Goal: Information Seeking & Learning: Check status

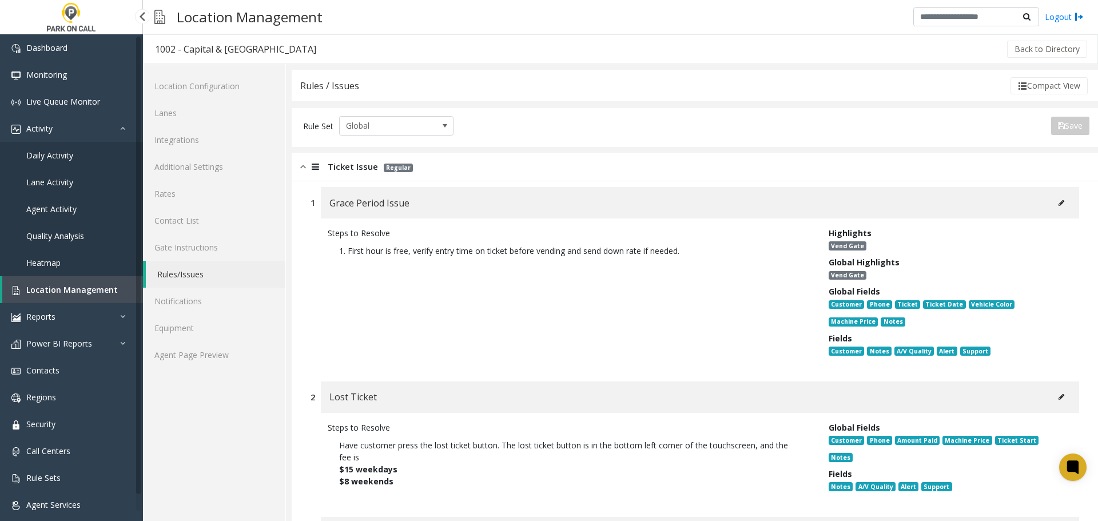
click at [63, 218] on link "Agent Activity" at bounding box center [71, 209] width 143 height 27
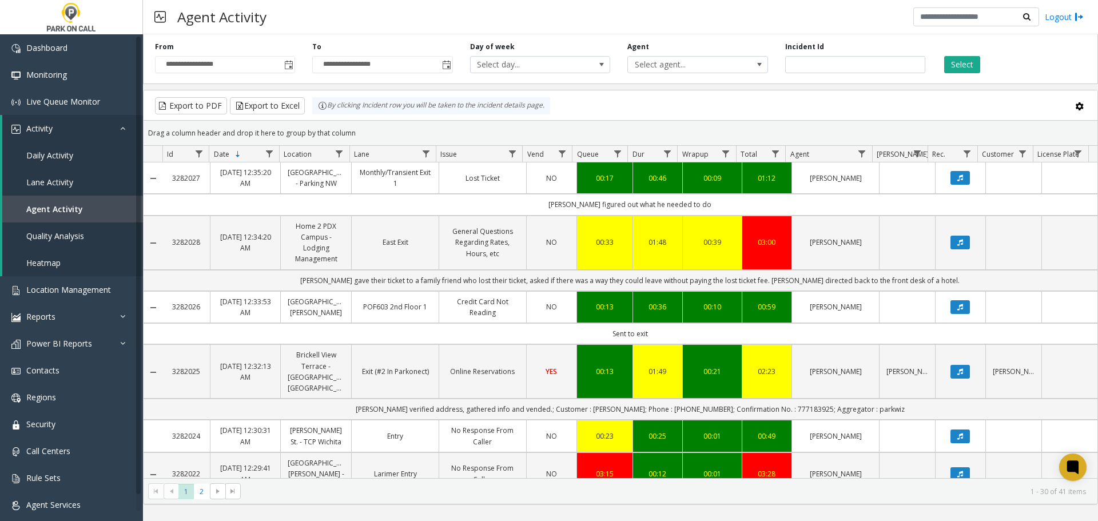
click at [286, 63] on span "Toggle popup" at bounding box center [288, 65] width 9 height 9
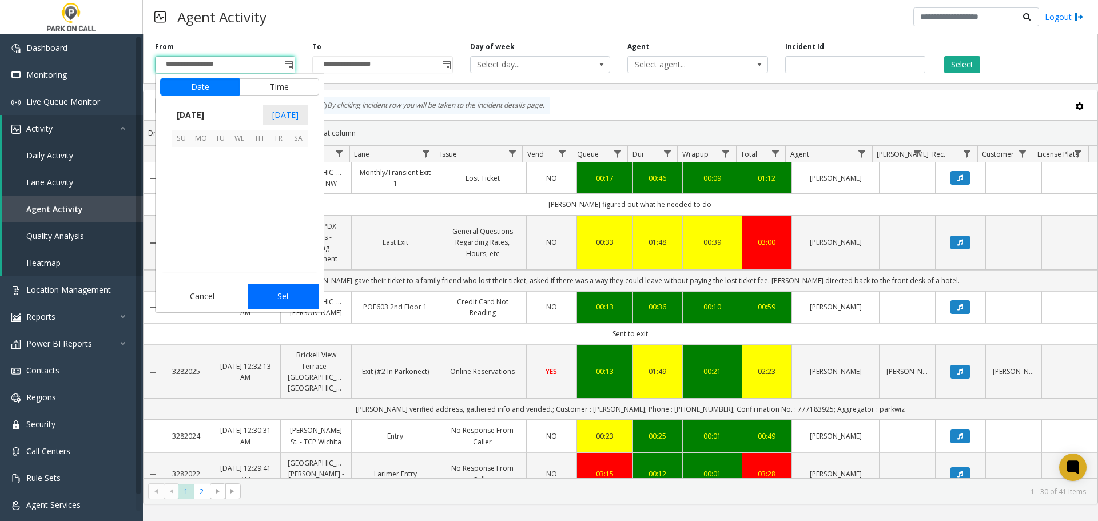
scroll to position [205217, 0]
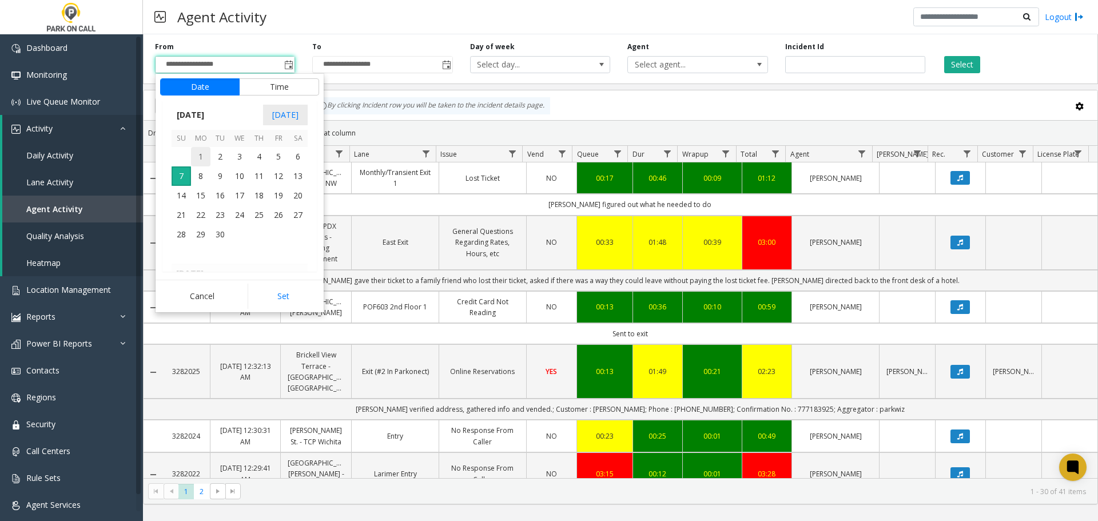
click at [206, 150] on span "1" at bounding box center [200, 156] width 19 height 19
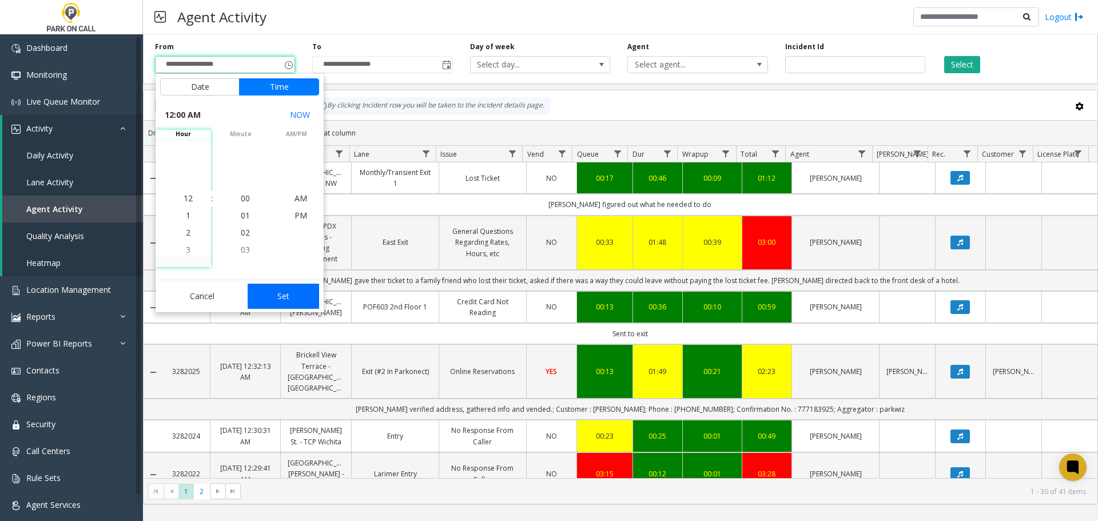
click at [306, 296] on button "Set" at bounding box center [284, 296] width 72 height 25
type input "**********"
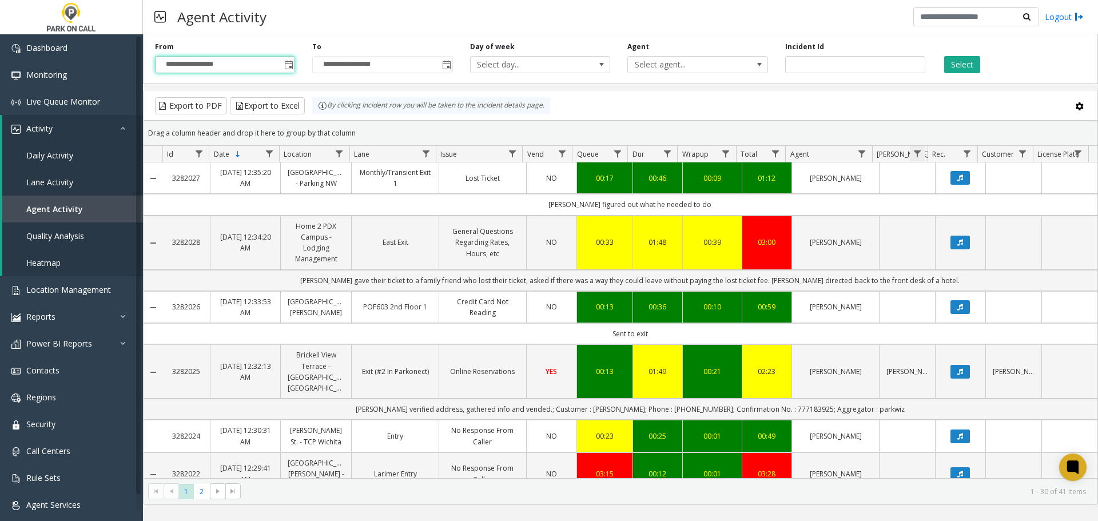
click at [919, 156] on span "Data table" at bounding box center [917, 153] width 9 height 9
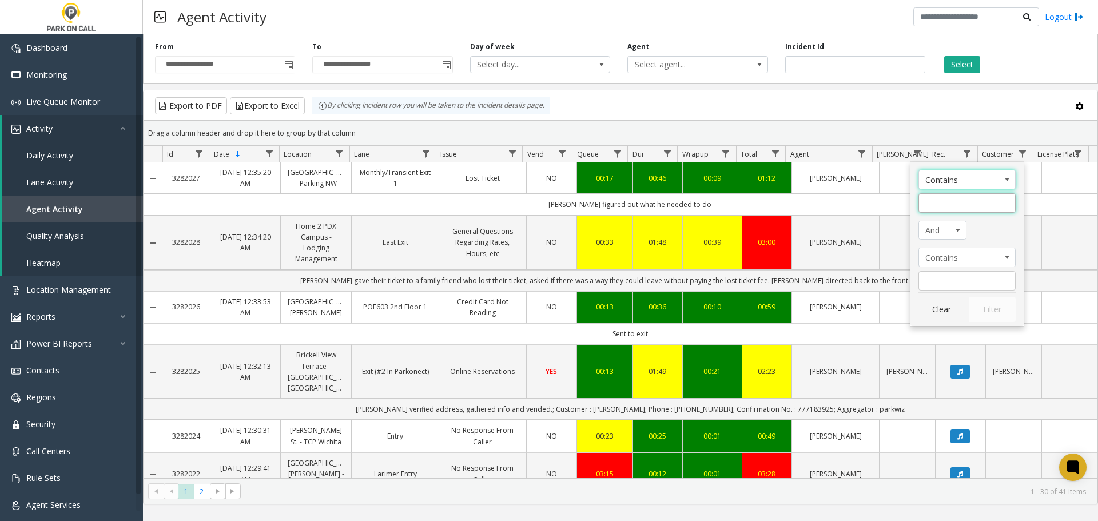
click at [939, 209] on input "Parker Filter" at bounding box center [966, 202] width 97 height 19
type input "*****"
click button "Filter" at bounding box center [992, 309] width 47 height 25
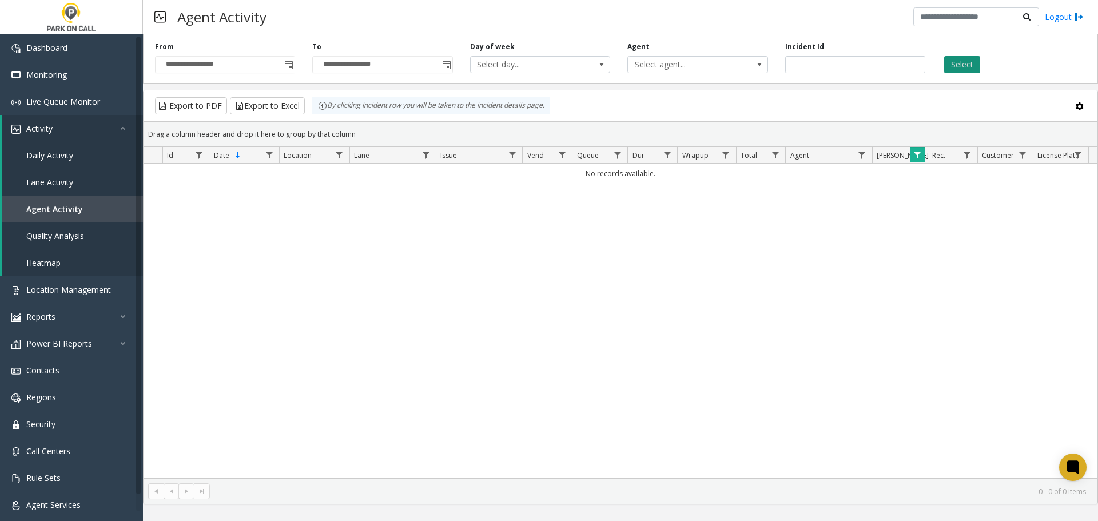
click at [955, 69] on button "Select" at bounding box center [962, 64] width 36 height 17
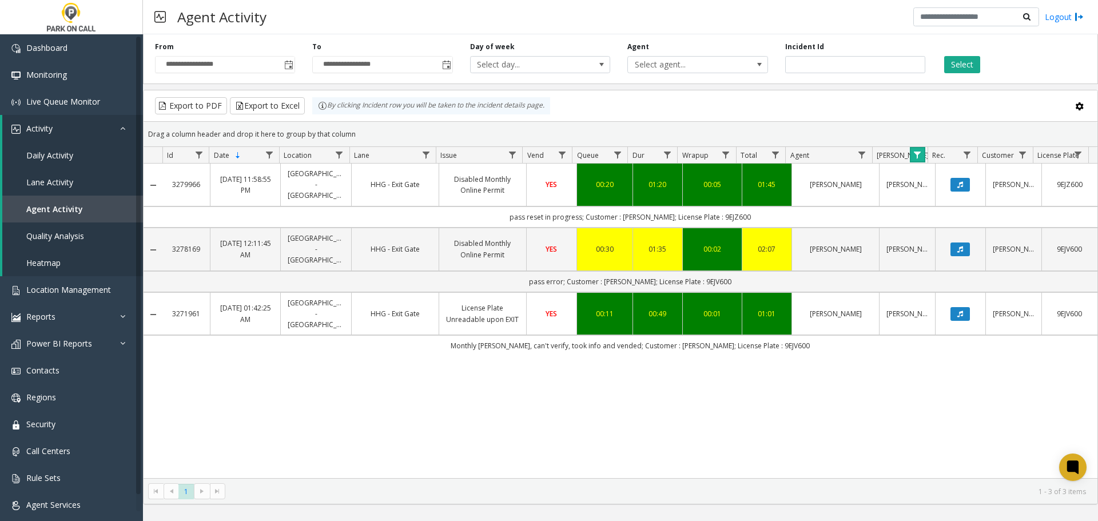
click at [922, 152] on link "Data table" at bounding box center [917, 154] width 15 height 15
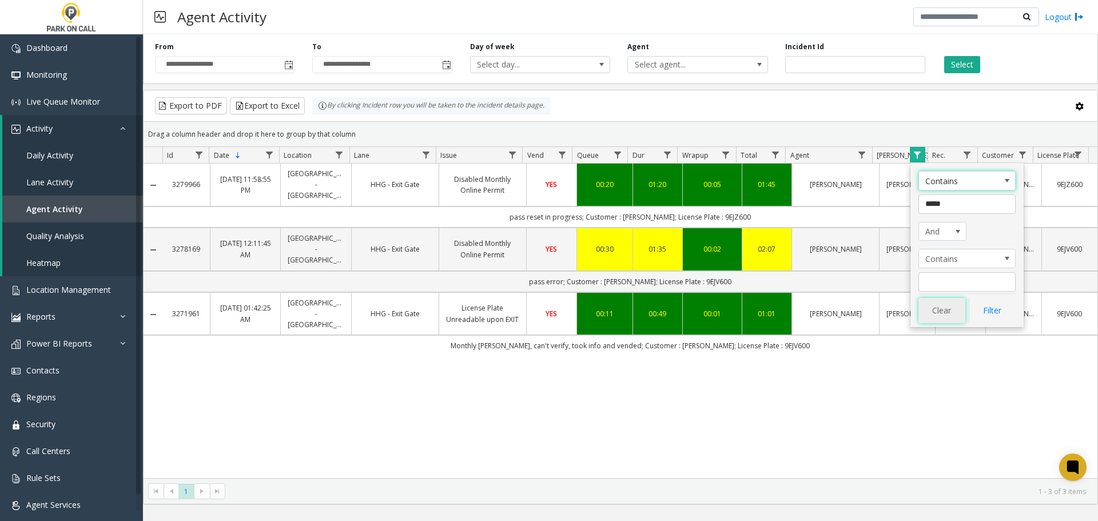
click at [947, 304] on button "Clear" at bounding box center [941, 310] width 47 height 25
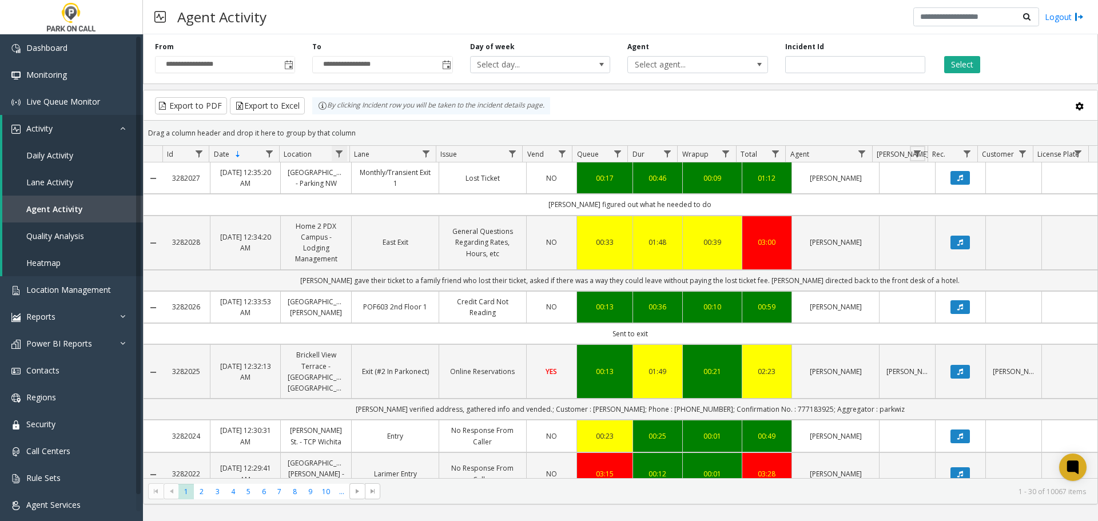
click at [337, 150] on span "Data table" at bounding box center [338, 153] width 9 height 9
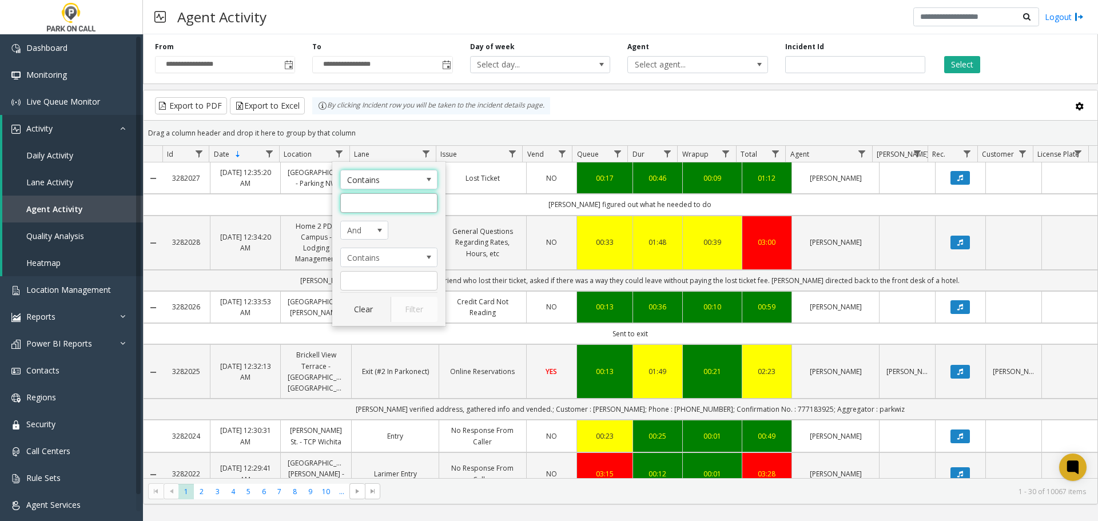
click at [422, 197] on input "Location Filter" at bounding box center [388, 202] width 97 height 19
type input "********"
click at [415, 315] on button "Filter" at bounding box center [414, 309] width 47 height 25
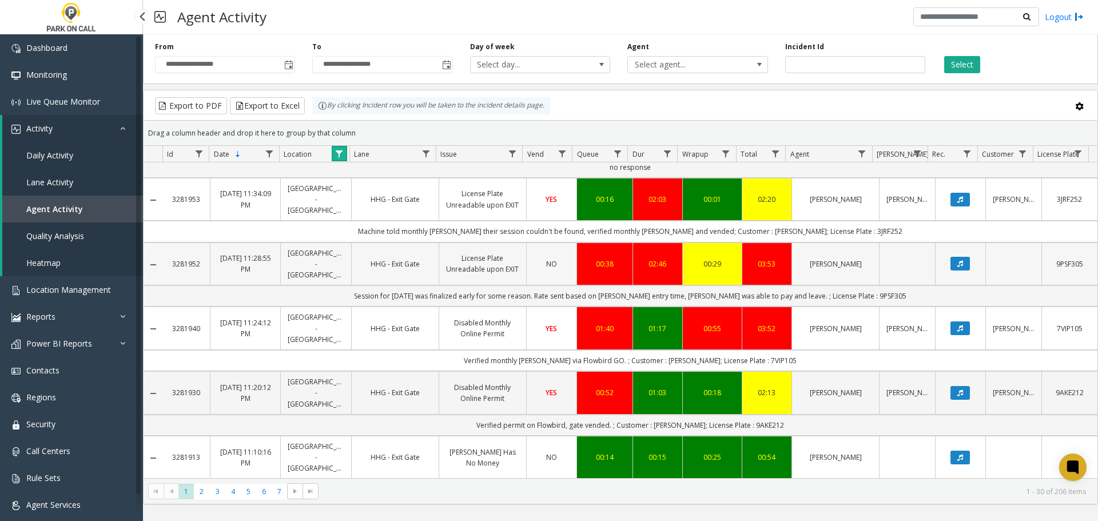
scroll to position [114, 0]
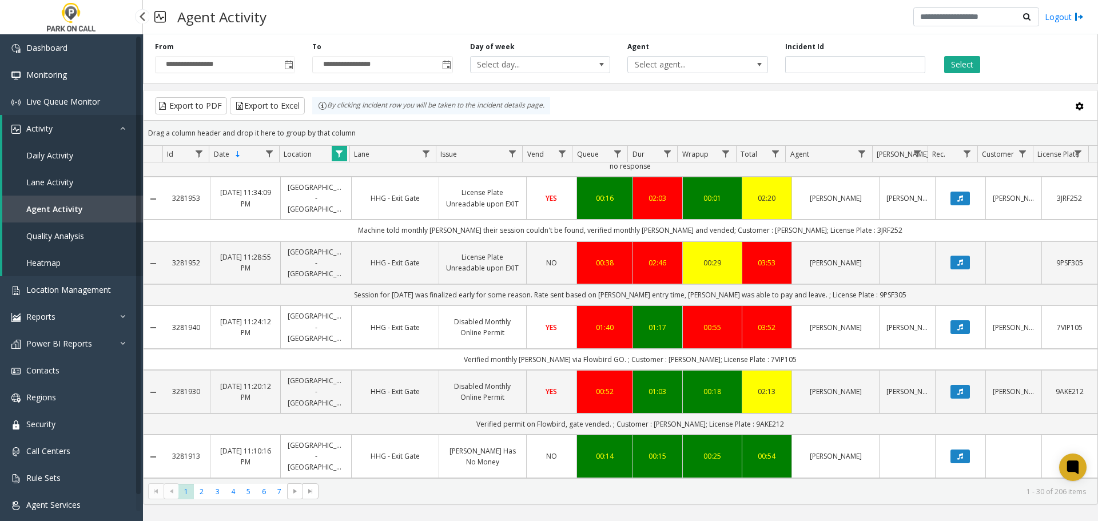
click at [851, 241] on td "Machine told monthly [PERSON_NAME] their session couldn't be found, verified mo…" at bounding box center [629, 230] width 935 height 21
copy td "3JRF252"
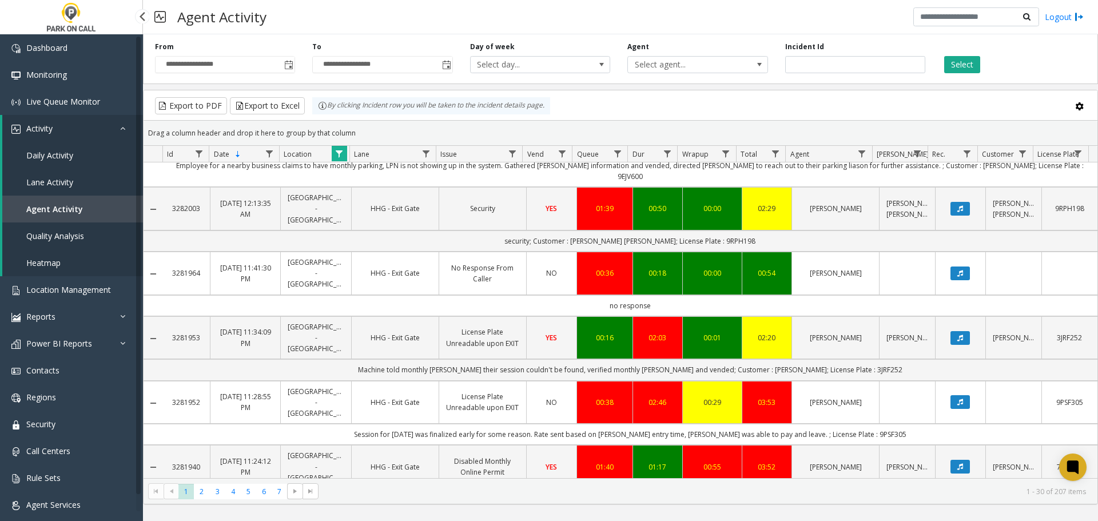
scroll to position [0, 0]
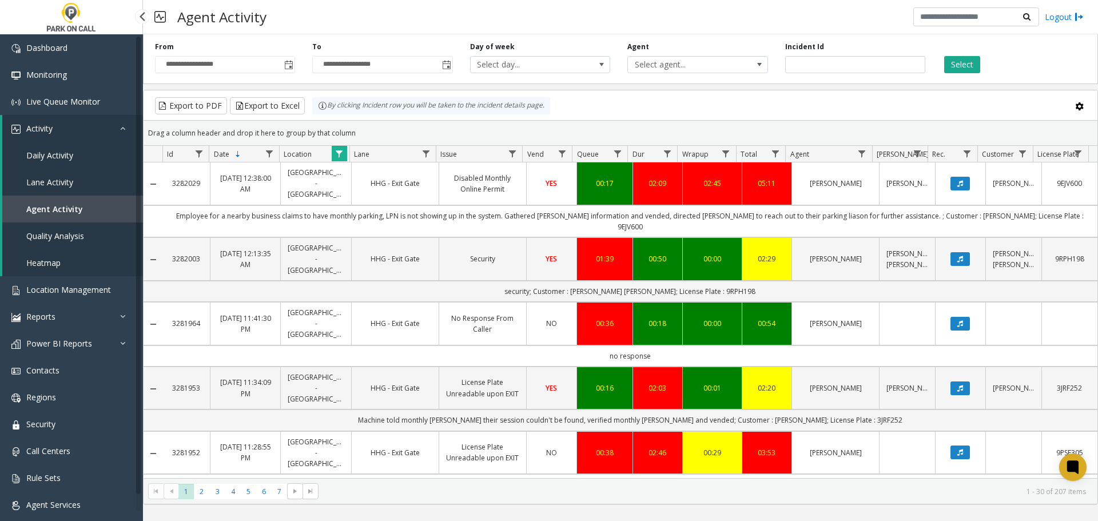
click at [340, 155] on span "Data table" at bounding box center [338, 153] width 9 height 9
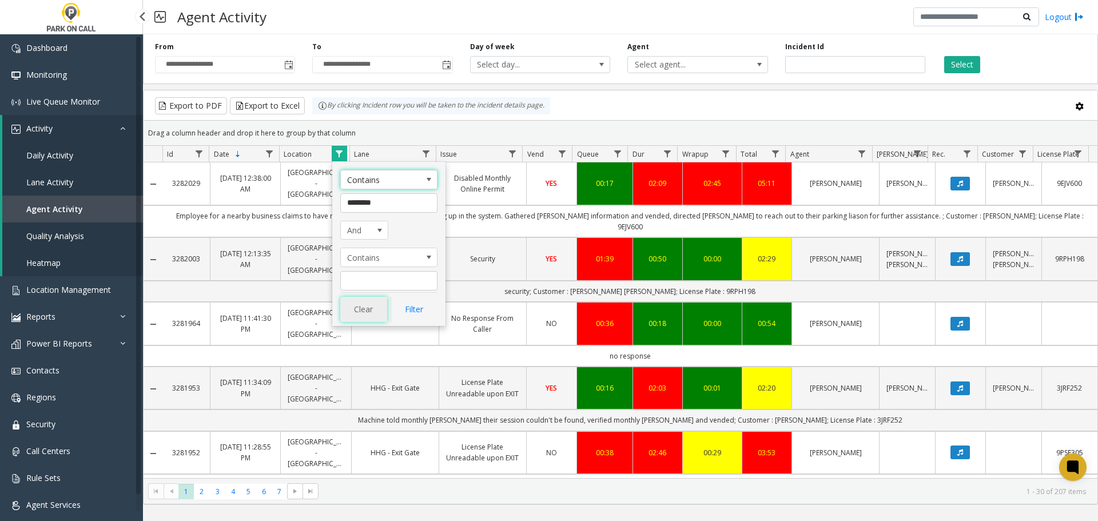
click at [357, 305] on button "Clear" at bounding box center [363, 309] width 47 height 25
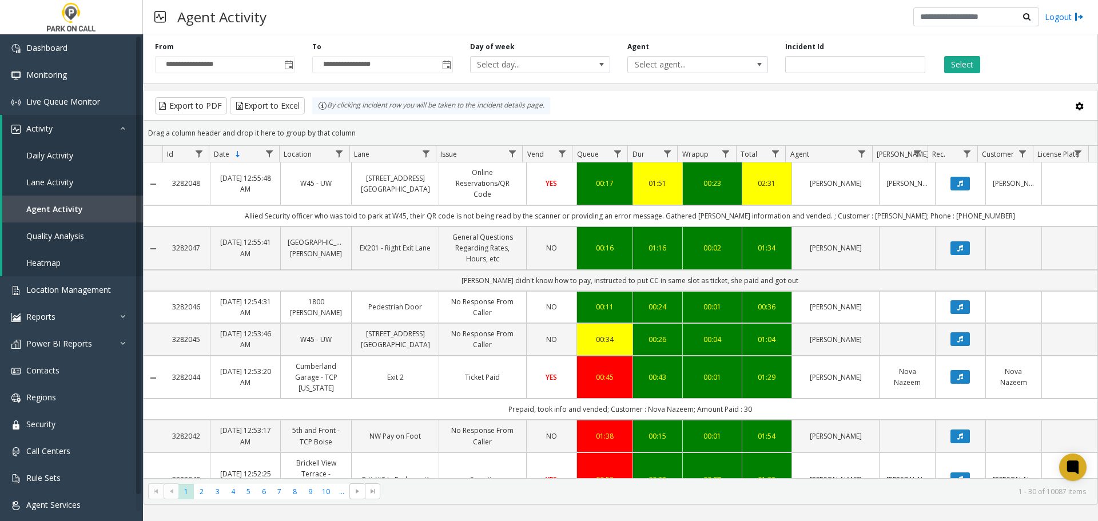
click at [769, 114] on kendo-grid-toolbar "Export to PDF Export to Excel By clicking Incident row you will be taken to the…" at bounding box center [621, 105] width 954 height 30
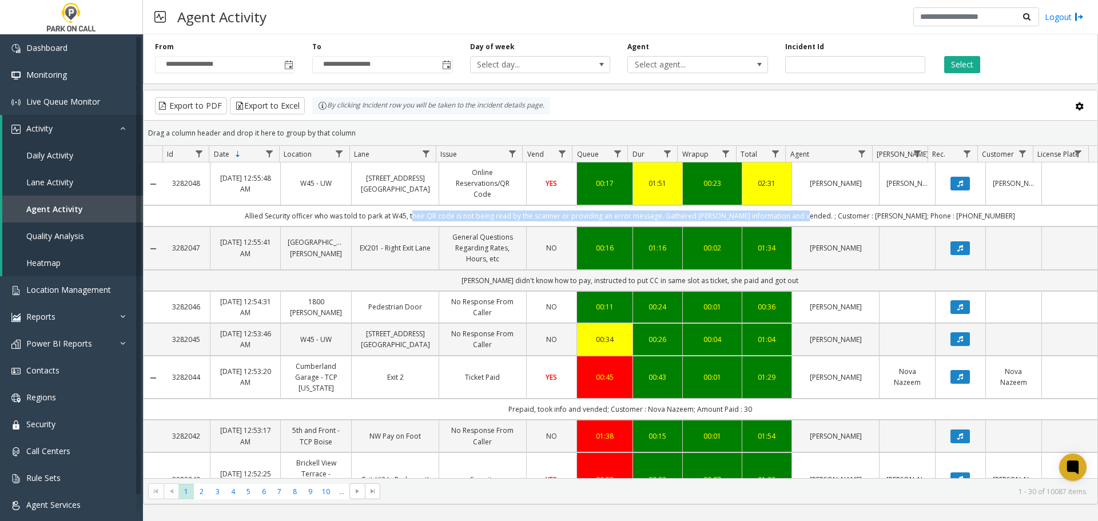
drag, startPoint x: 435, startPoint y: 204, endPoint x: 819, endPoint y: 205, distance: 384.2
click at [819, 205] on td "Allied Security officer who was told to park at W45, their QR code is not being…" at bounding box center [629, 215] width 935 height 21
copy td "their QR code is not being read by the scanner or providing an error message. […"
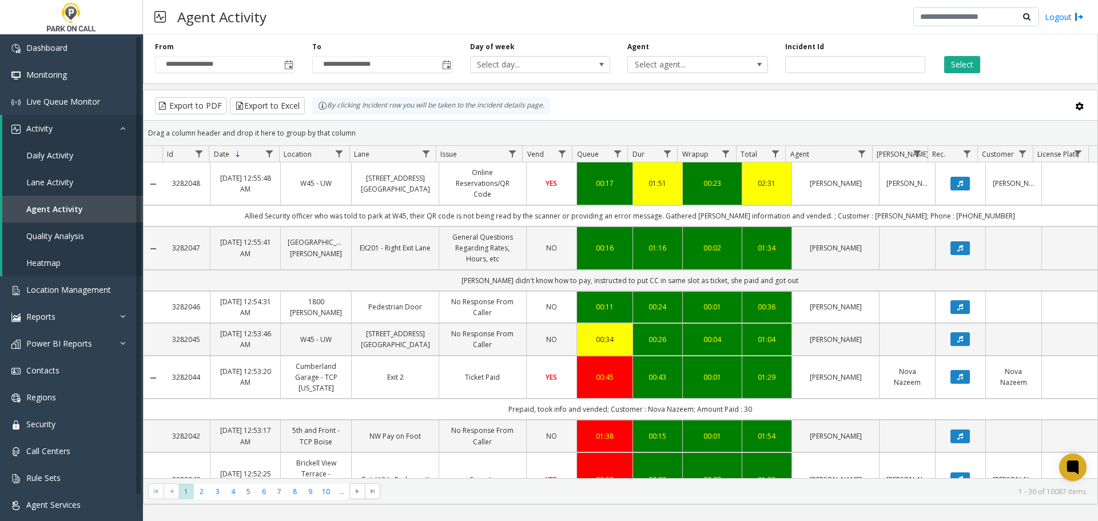
click at [678, 100] on div "Export to PDF Export to Excel By clicking Incident row you will be taken to the…" at bounding box center [620, 105] width 934 height 17
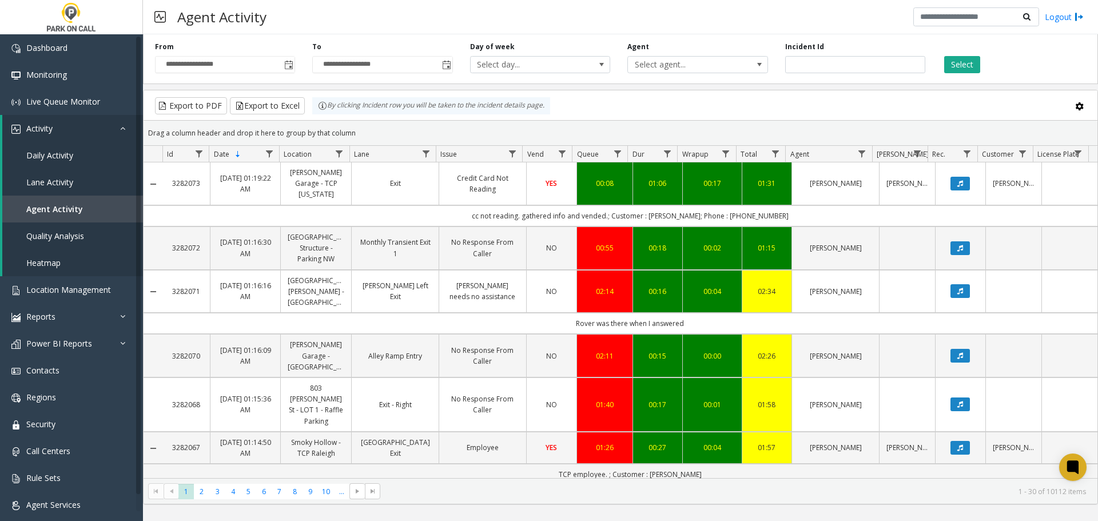
click at [636, 114] on kendo-grid-toolbar "Export to PDF Export to Excel By clicking Incident row you will be taken to the…" at bounding box center [621, 105] width 954 height 30
